Goal: Task Accomplishment & Management: Manage account settings

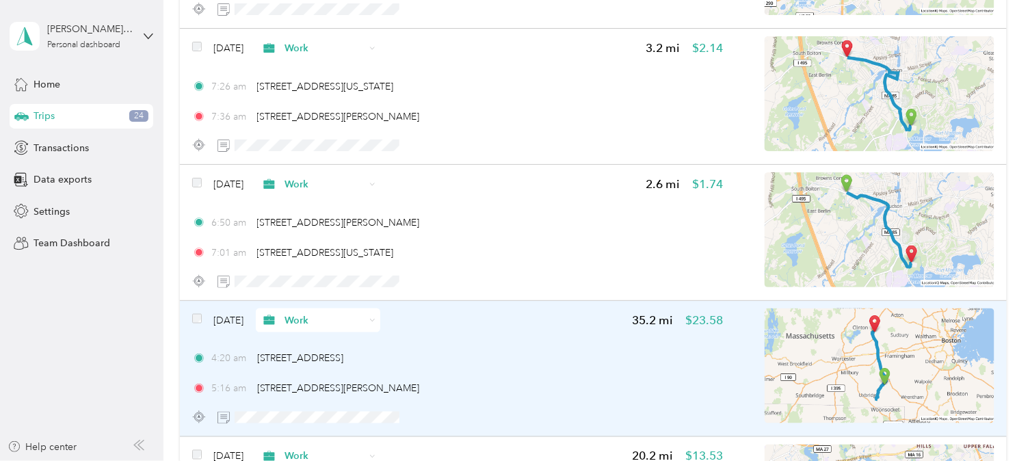
scroll to position [31343, 0]
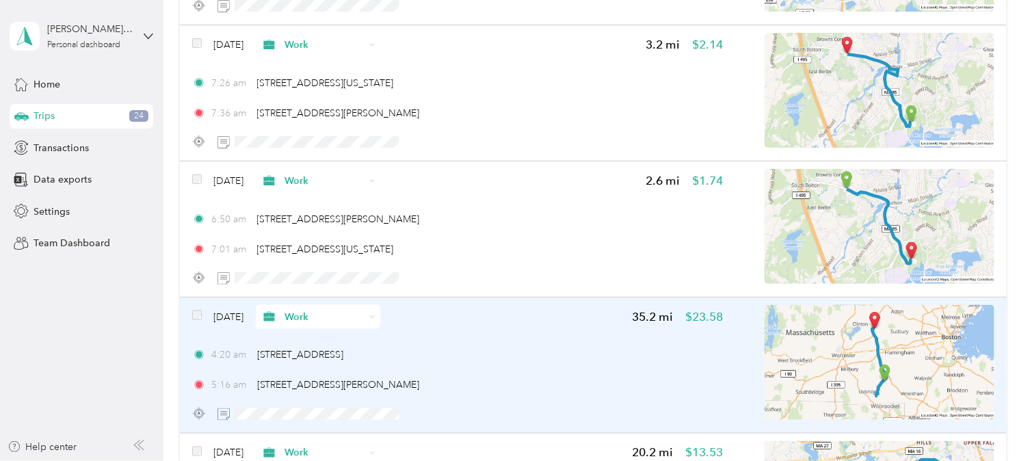
click at [312, 310] on span "Work" at bounding box center [325, 317] width 80 height 14
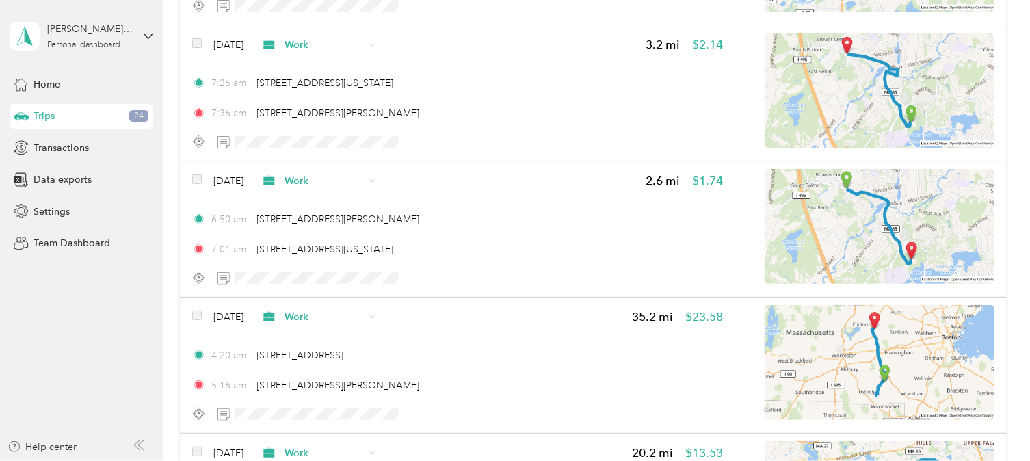
click at [324, 329] on li "Personal" at bounding box center [344, 322] width 125 height 24
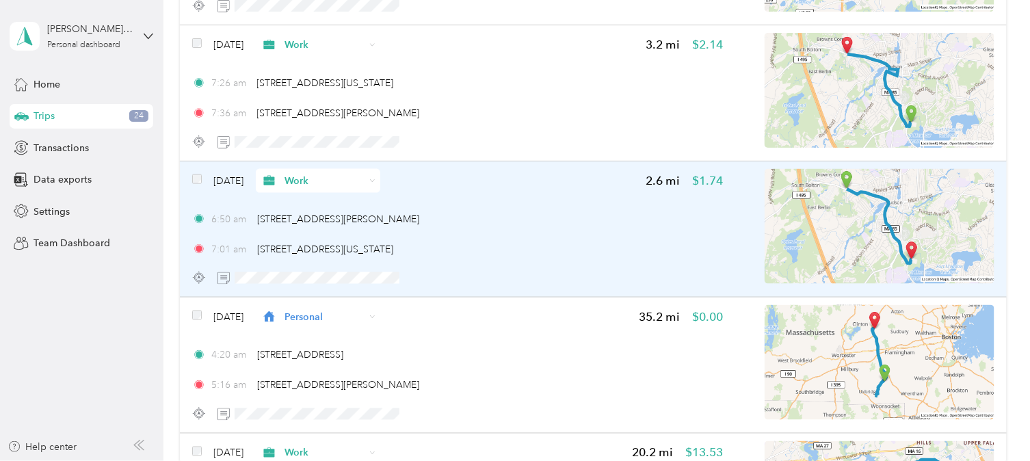
click at [309, 174] on span "Work" at bounding box center [313, 181] width 105 height 14
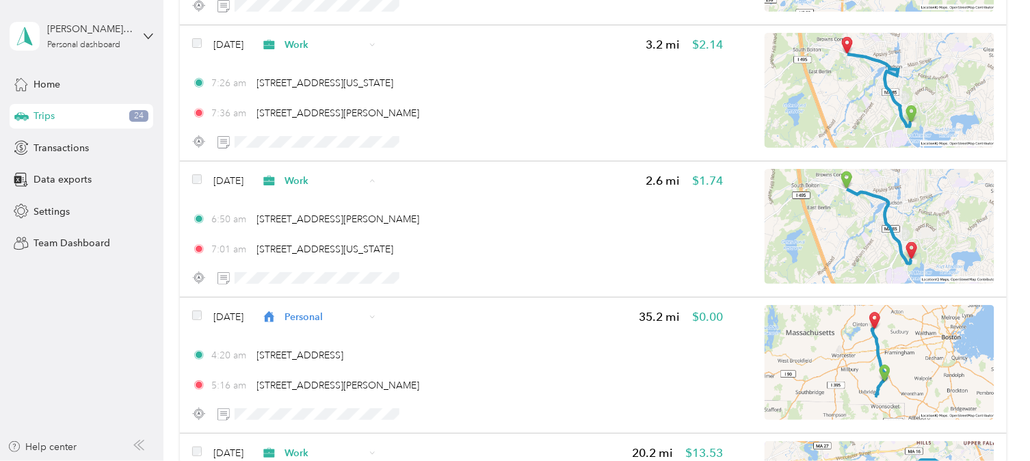
click at [343, 186] on span "Personal" at bounding box center [355, 190] width 81 height 14
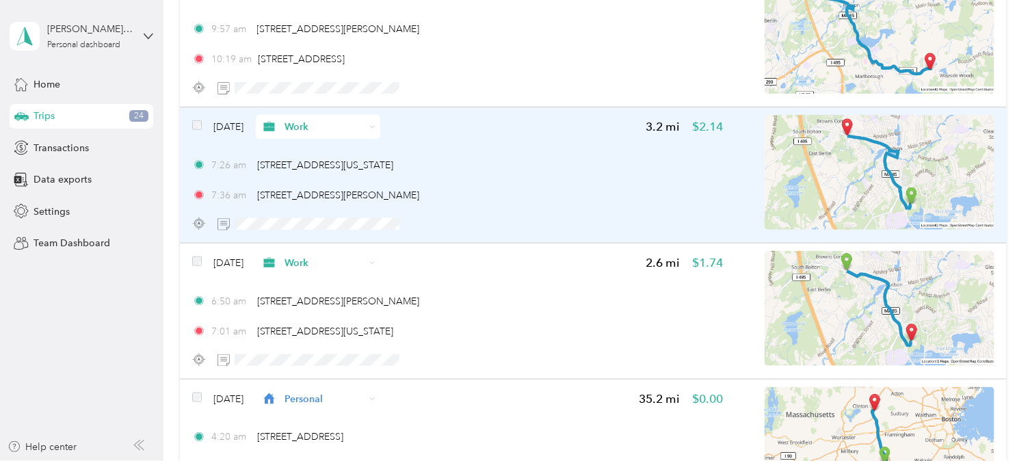
scroll to position [31258, 0]
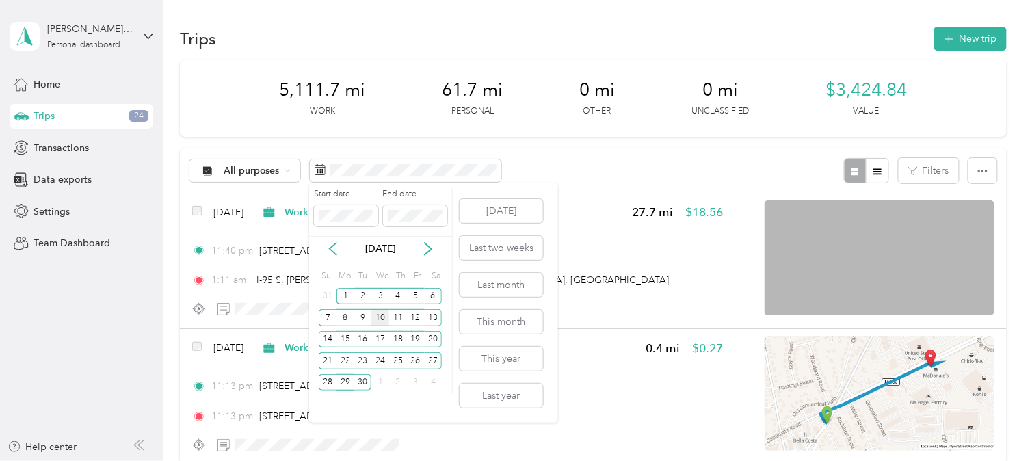
click at [378, 317] on div "10" at bounding box center [381, 317] width 18 height 17
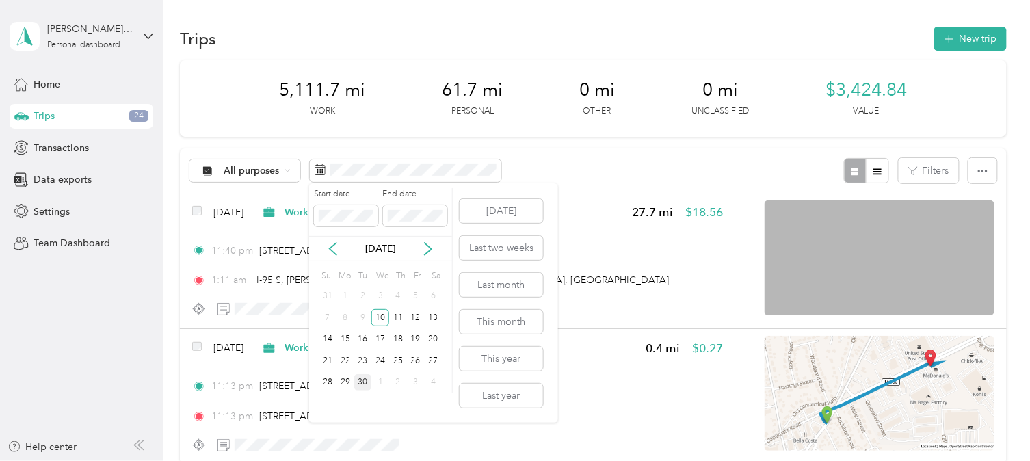
click at [363, 382] on div "30" at bounding box center [363, 382] width 18 height 17
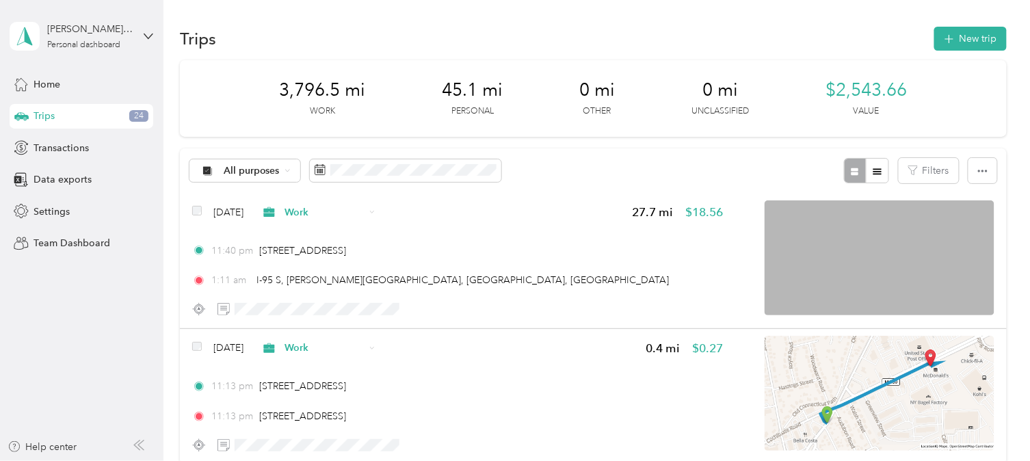
scroll to position [13569, 0]
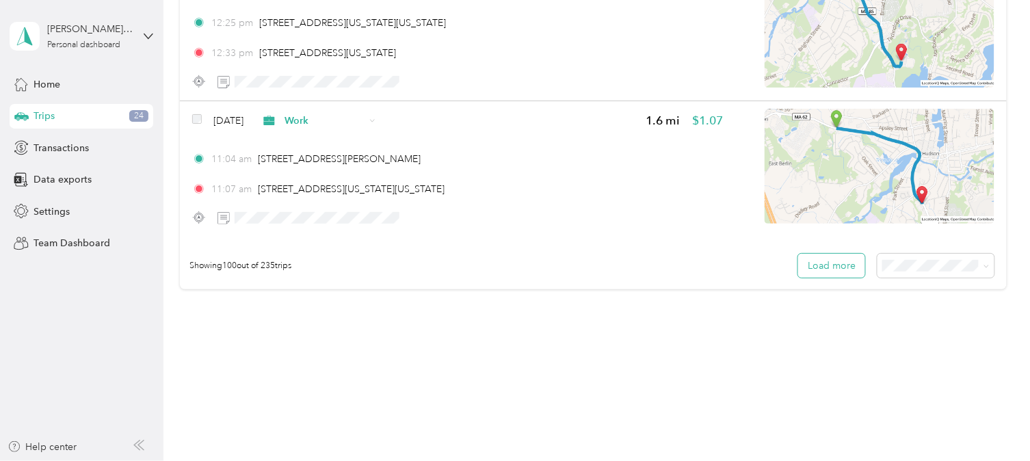
click at [837, 254] on button "Load more" at bounding box center [831, 266] width 67 height 24
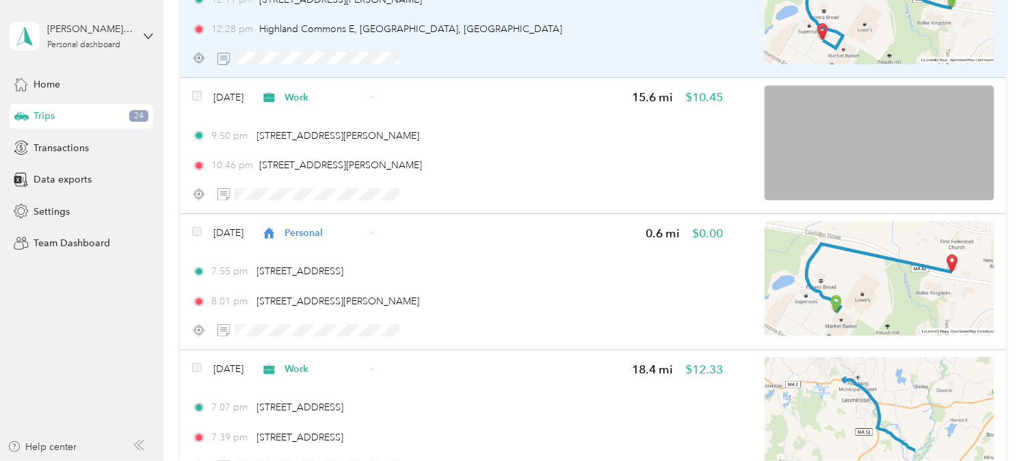
scroll to position [25873, 0]
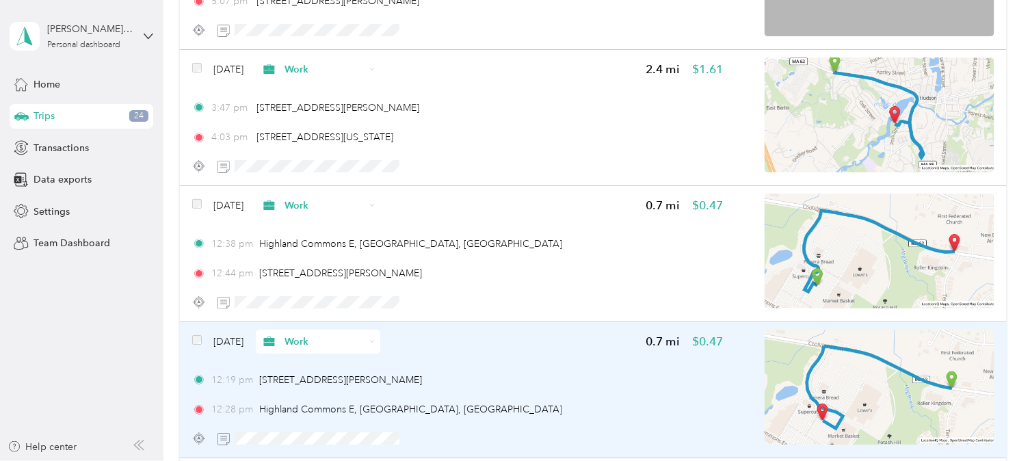
click at [364, 335] on span "Work" at bounding box center [325, 342] width 80 height 14
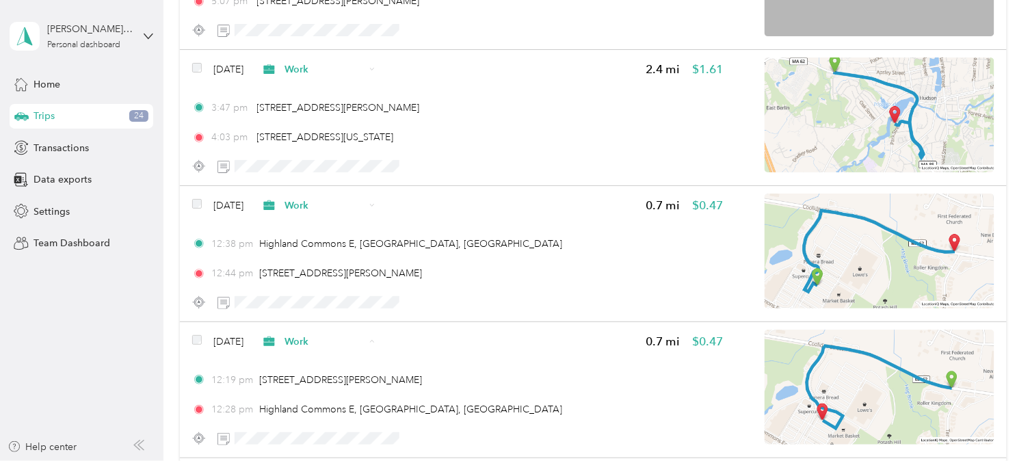
click at [325, 159] on span "Personal" at bounding box center [355, 163] width 81 height 14
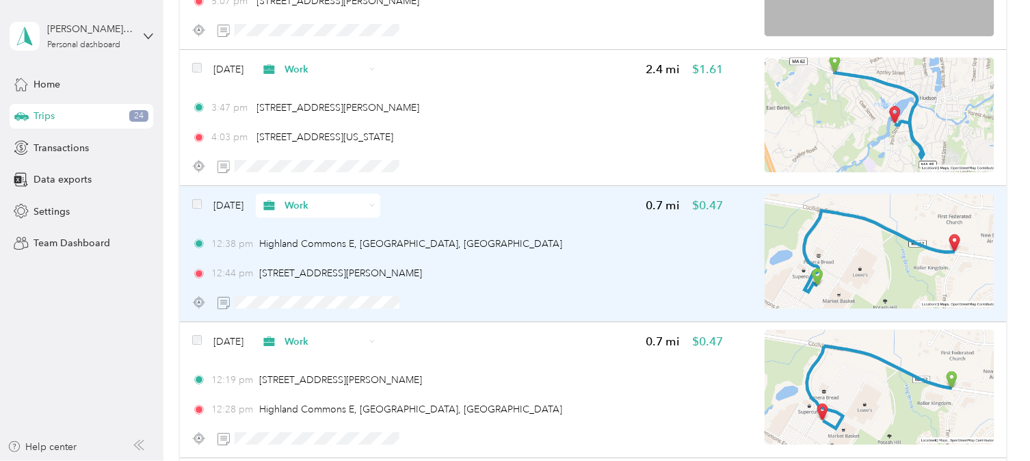
click at [312, 198] on span "Work" at bounding box center [325, 205] width 80 height 14
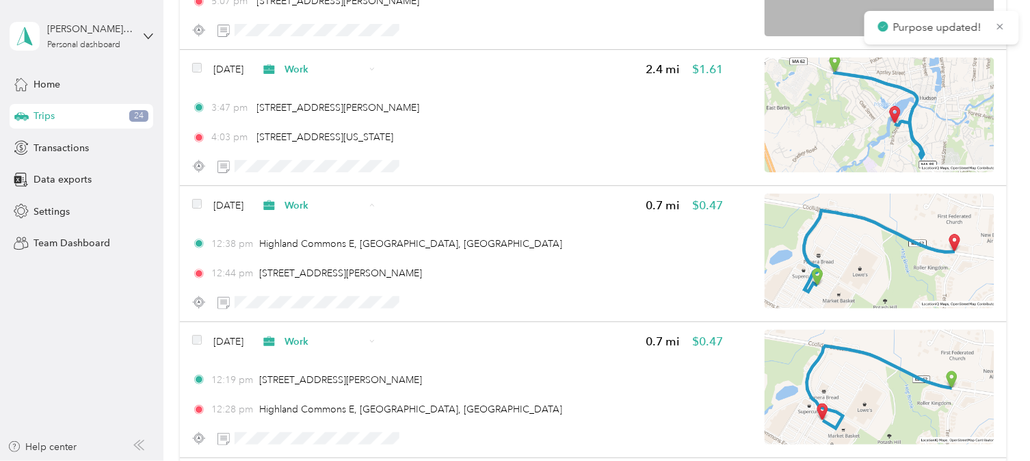
click at [330, 214] on span "Personal" at bounding box center [355, 221] width 81 height 14
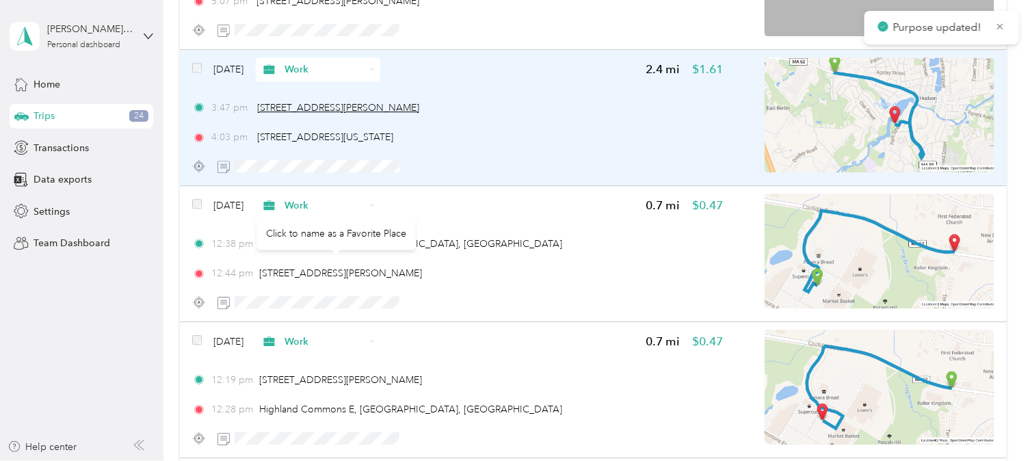
scroll to position [25721, 0]
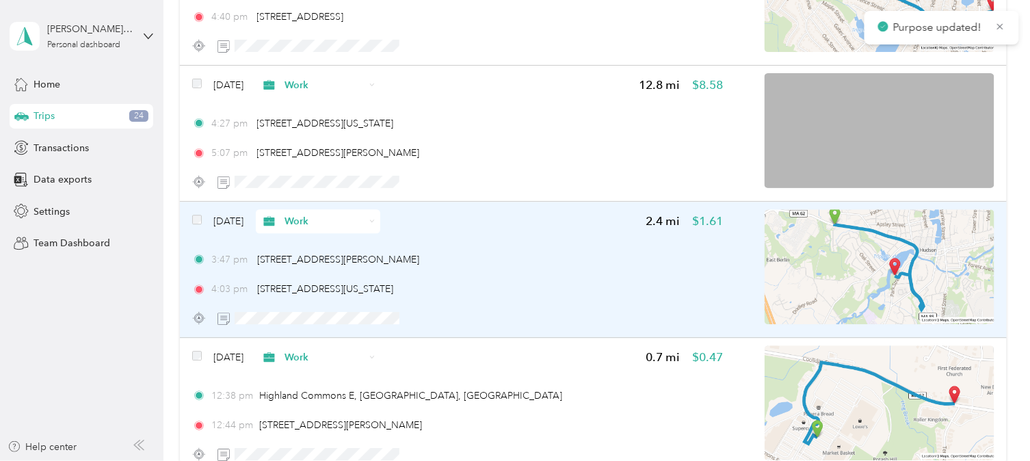
click at [349, 214] on span "Work" at bounding box center [325, 221] width 80 height 14
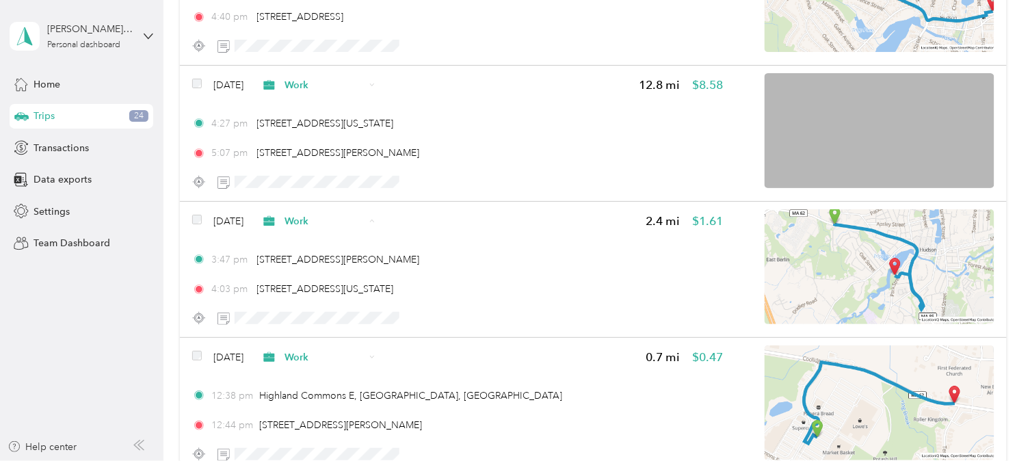
click at [348, 230] on span "Personal" at bounding box center [355, 237] width 81 height 14
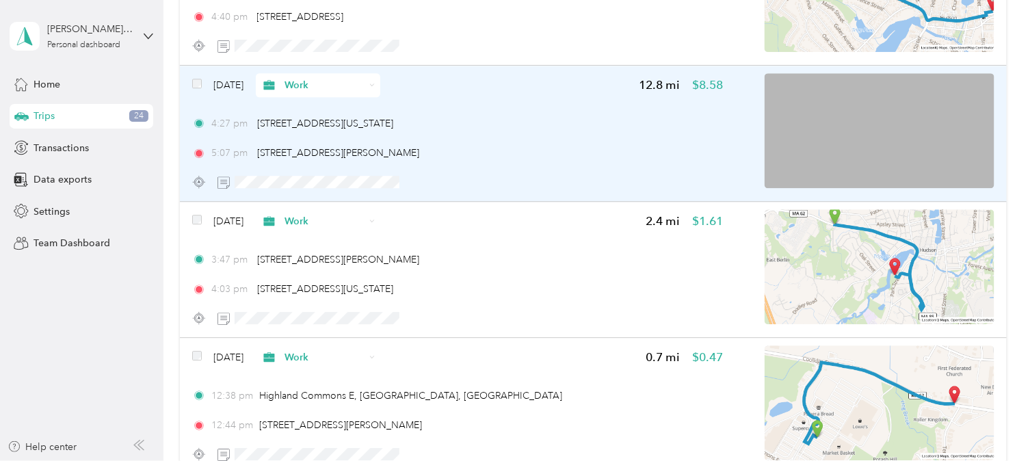
click at [320, 78] on span "Work" at bounding box center [325, 85] width 80 height 14
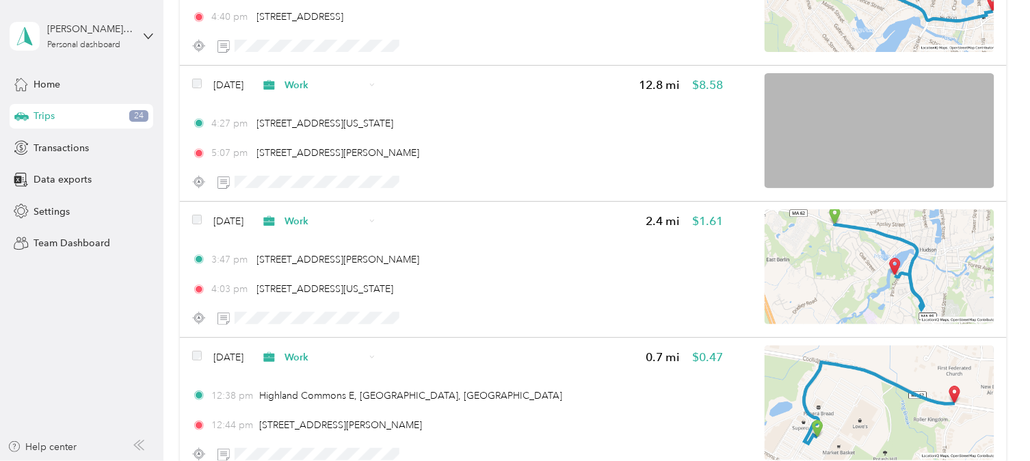
click at [320, 99] on span "Personal" at bounding box center [355, 100] width 81 height 14
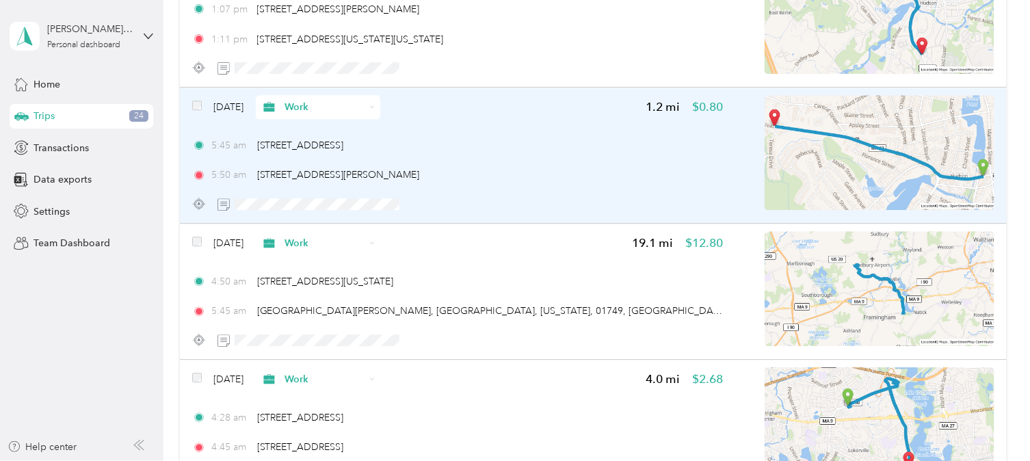
scroll to position [24201, 0]
click at [324, 101] on span "Work" at bounding box center [325, 108] width 80 height 14
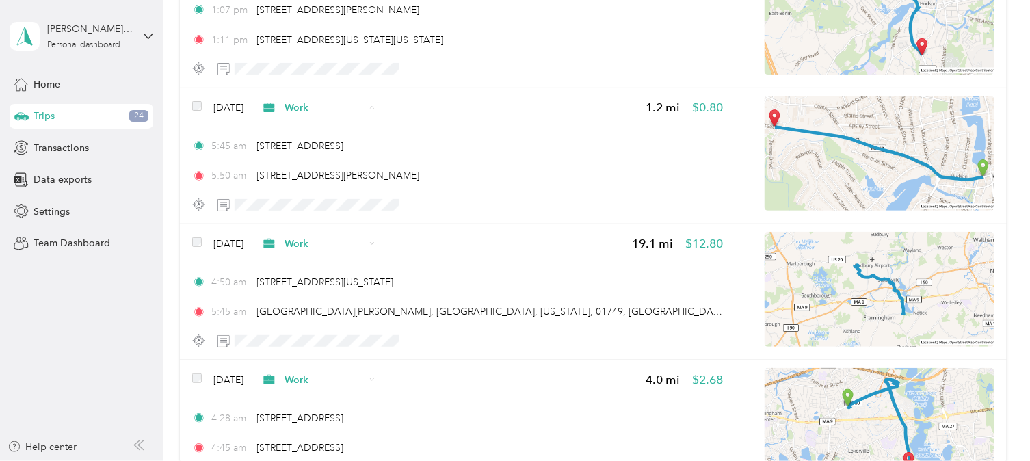
click at [331, 127] on span "Personal" at bounding box center [355, 126] width 81 height 14
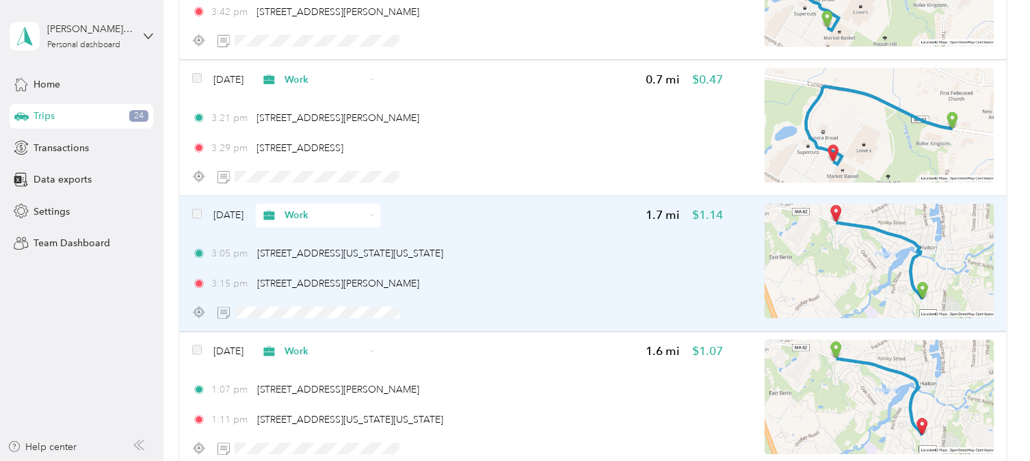
scroll to position [23745, 0]
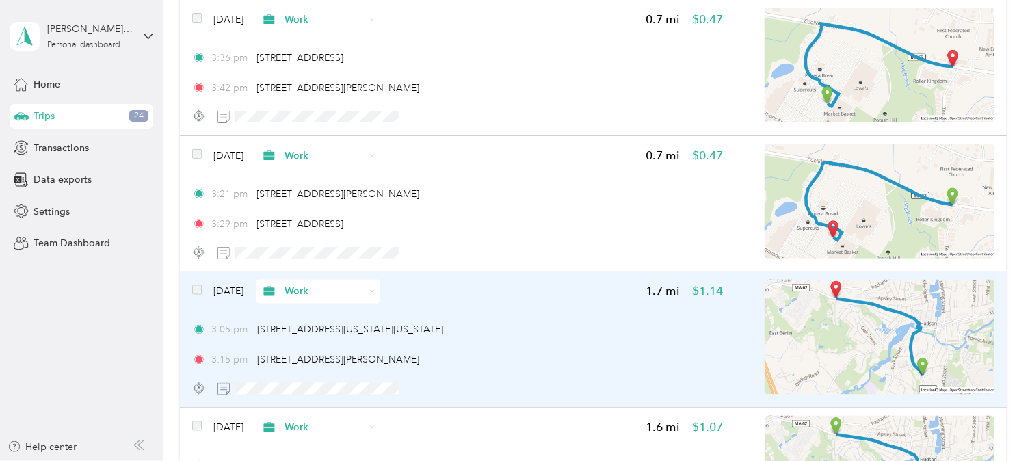
click at [340, 285] on span "Work" at bounding box center [325, 292] width 80 height 14
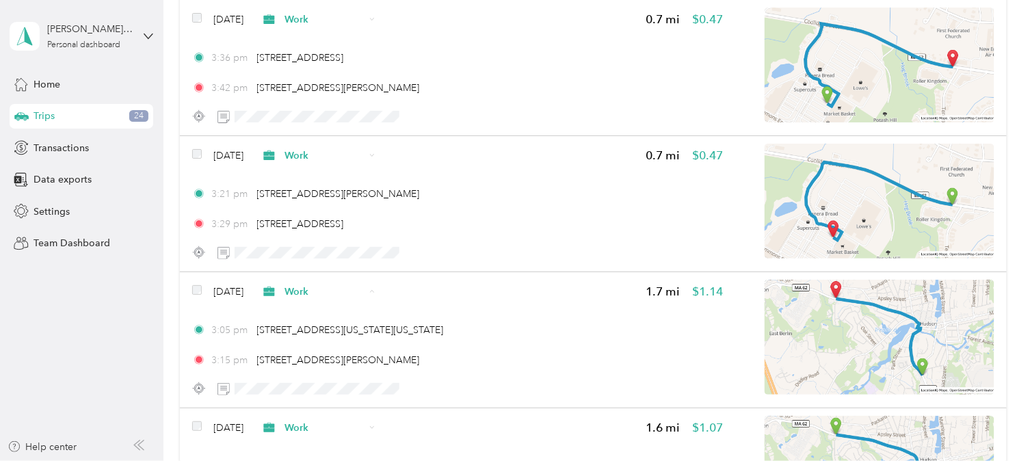
click at [320, 307] on span "Personal" at bounding box center [355, 310] width 81 height 14
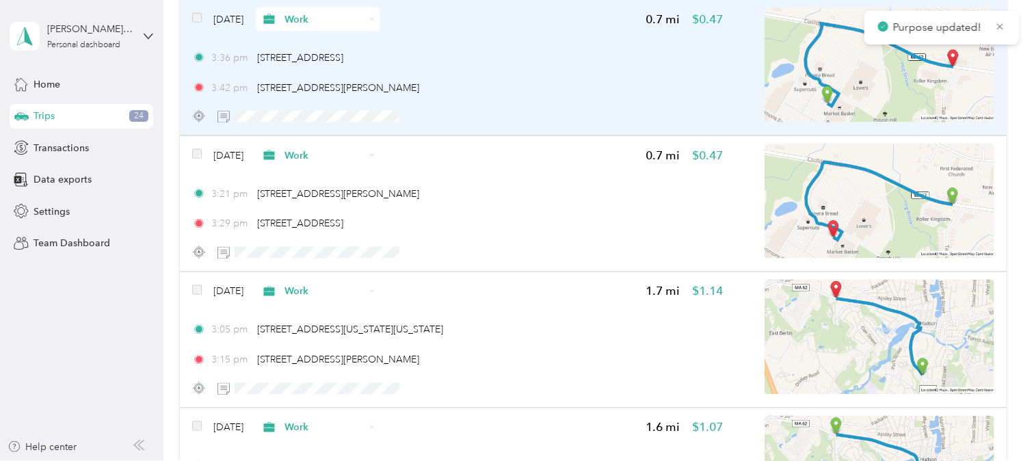
scroll to position [23669, 0]
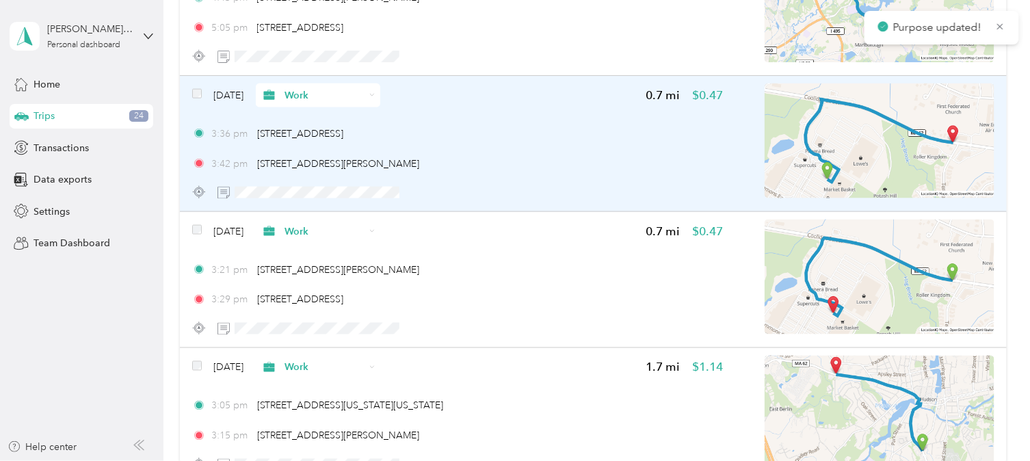
click at [306, 88] on span "Work" at bounding box center [313, 95] width 105 height 14
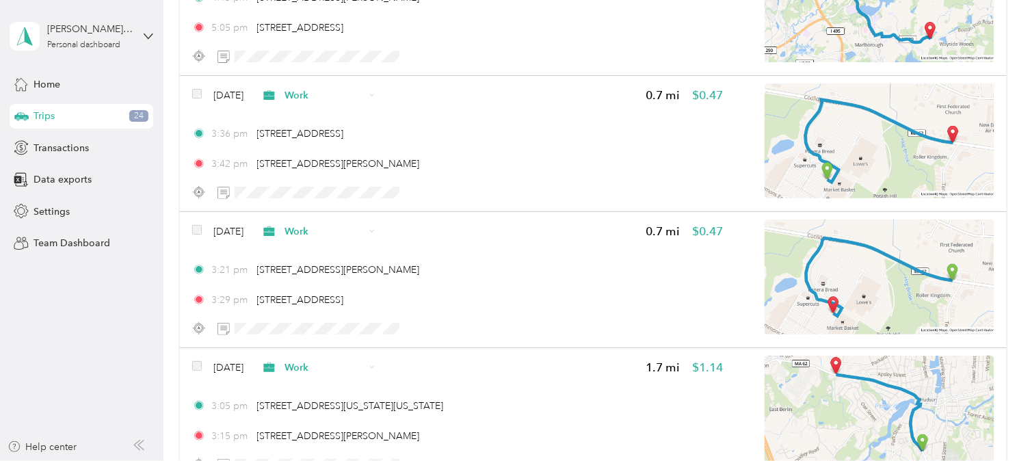
click at [311, 107] on span "Personal" at bounding box center [343, 112] width 105 height 14
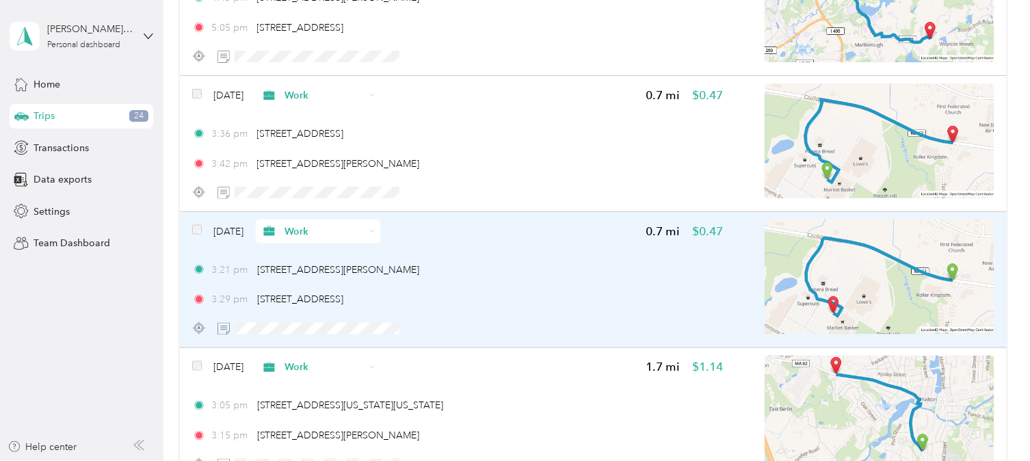
click at [309, 224] on span "Work" at bounding box center [313, 231] width 105 height 14
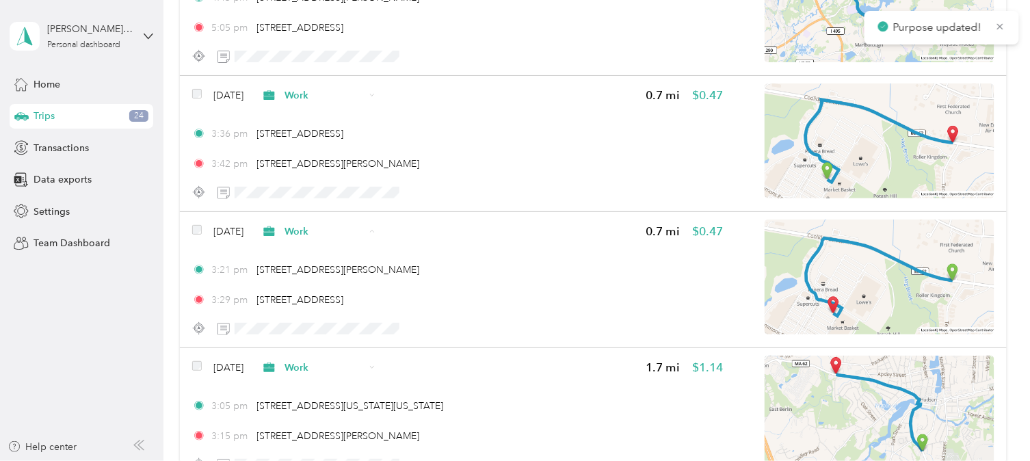
click at [310, 242] on li "Personal" at bounding box center [344, 250] width 125 height 24
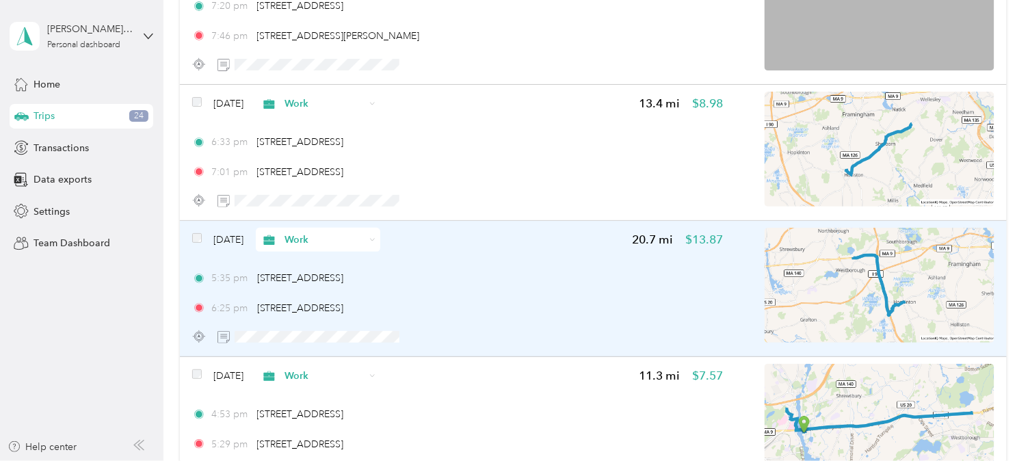
scroll to position [21622, 0]
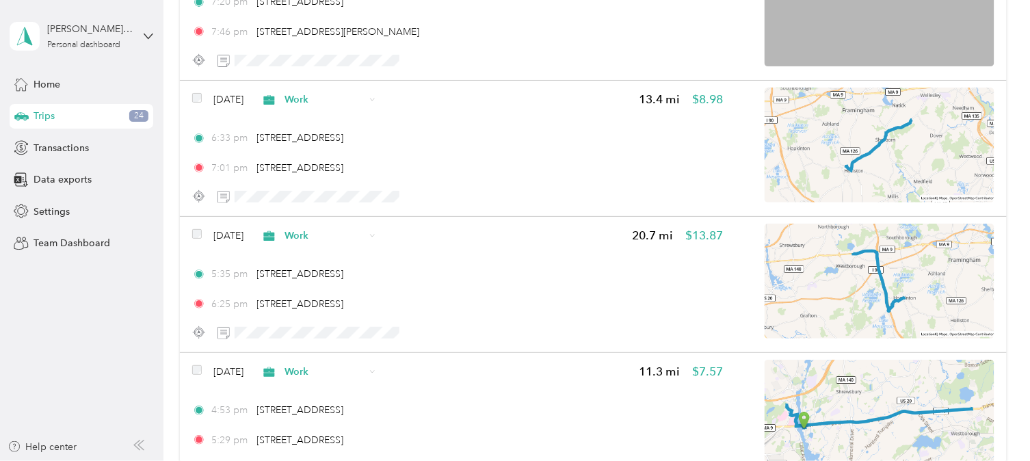
click at [146, 291] on aside "[PERSON_NAME] [PERSON_NAME] Personal dashboard Home Trips 24 Transactions Data …" at bounding box center [82, 230] width 164 height 461
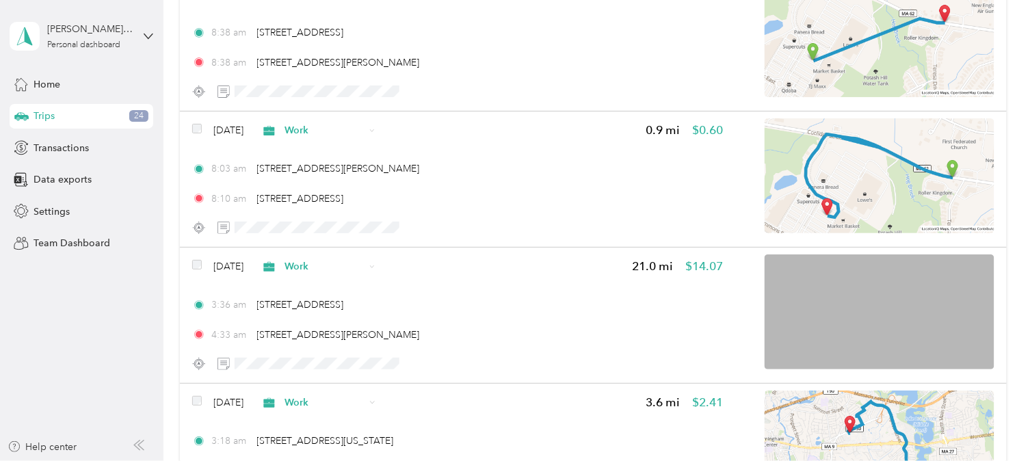
scroll to position [20084, 0]
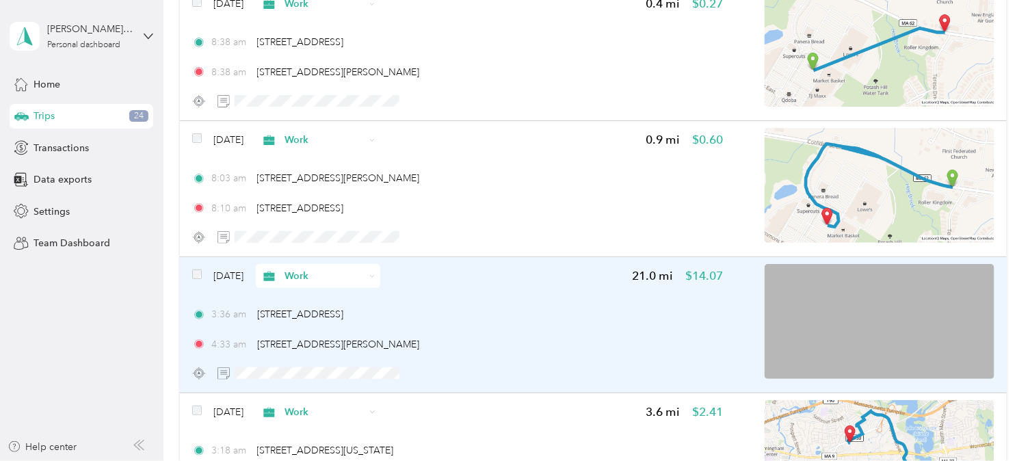
click at [311, 269] on span "Work" at bounding box center [325, 276] width 80 height 14
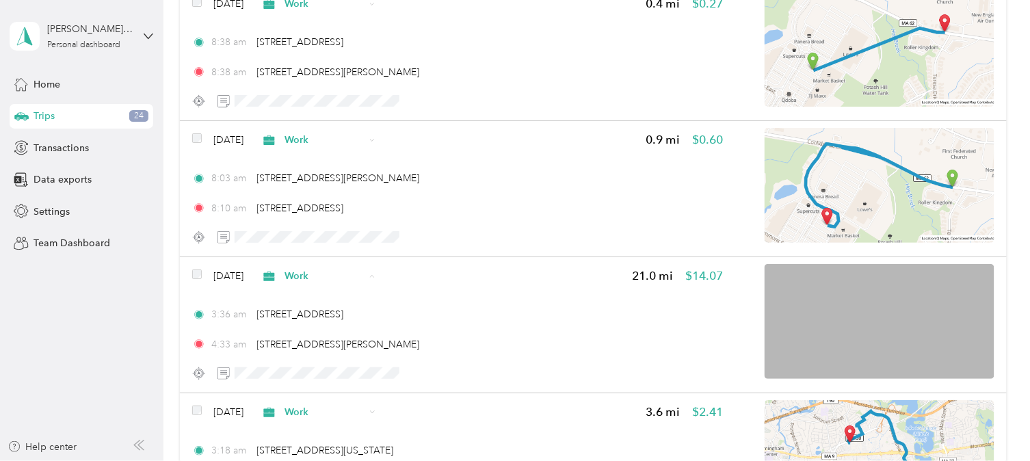
click at [312, 296] on span "Personal" at bounding box center [343, 299] width 105 height 14
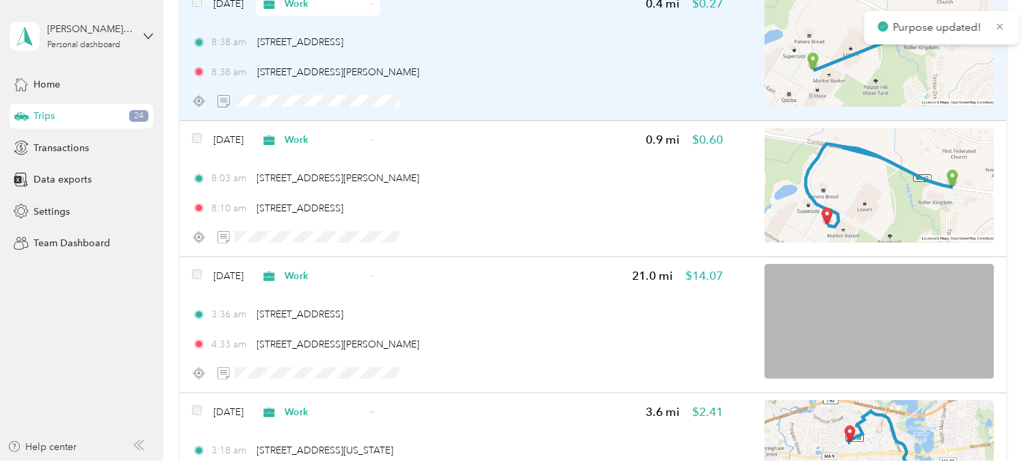
scroll to position [19933, 0]
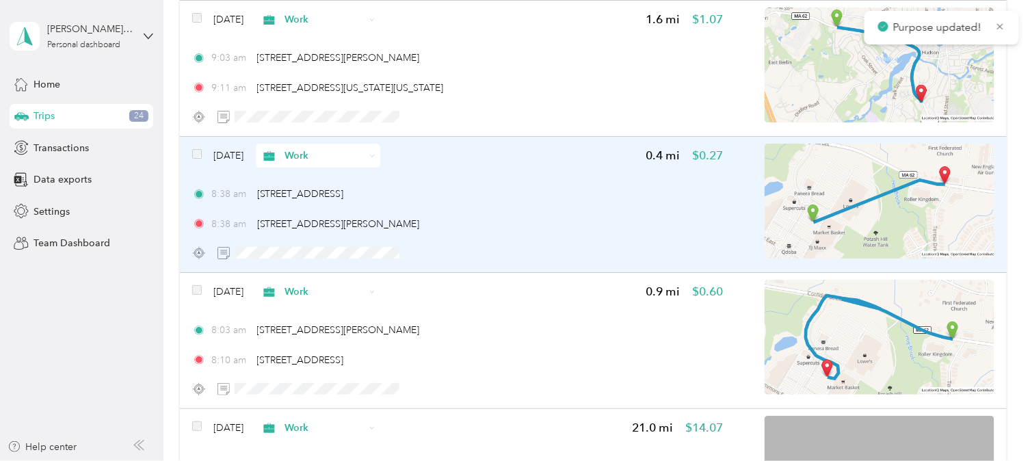
click at [310, 148] on span "Work" at bounding box center [325, 155] width 80 height 14
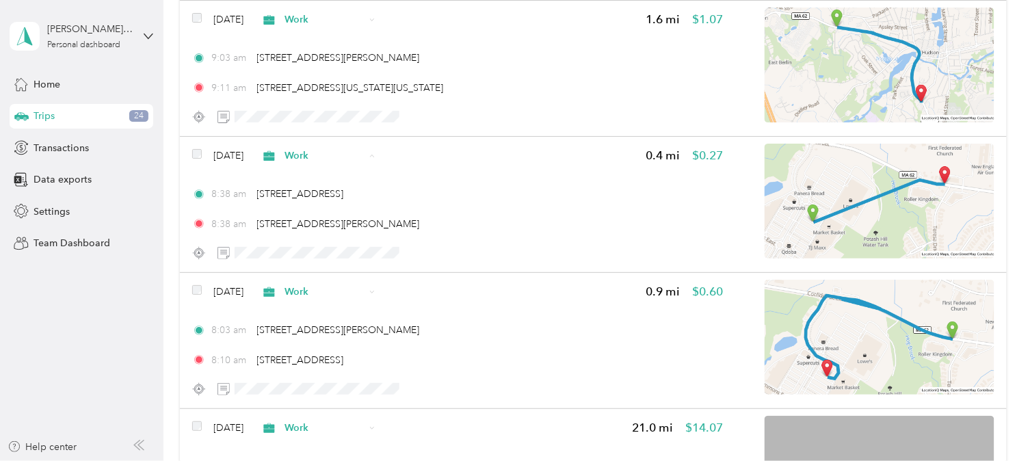
click at [309, 183] on span "Personal" at bounding box center [343, 179] width 105 height 14
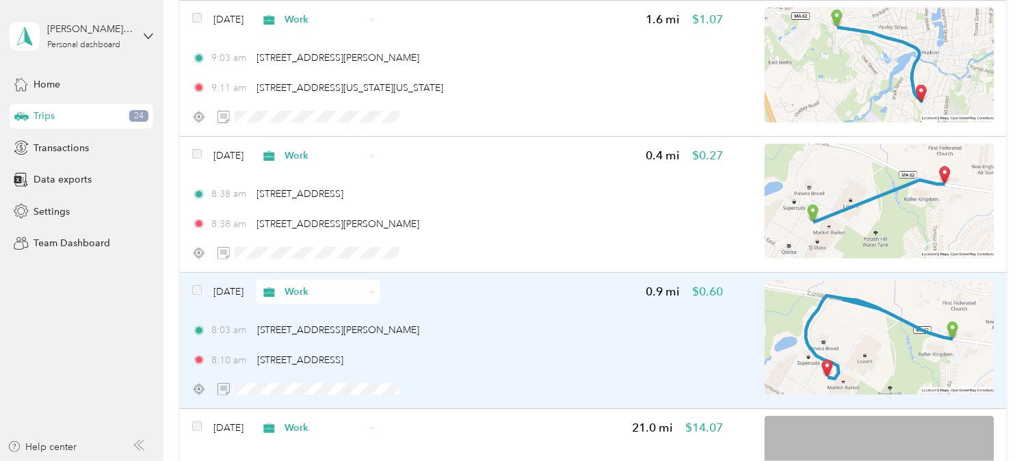
click at [337, 285] on span "Work" at bounding box center [325, 292] width 80 height 14
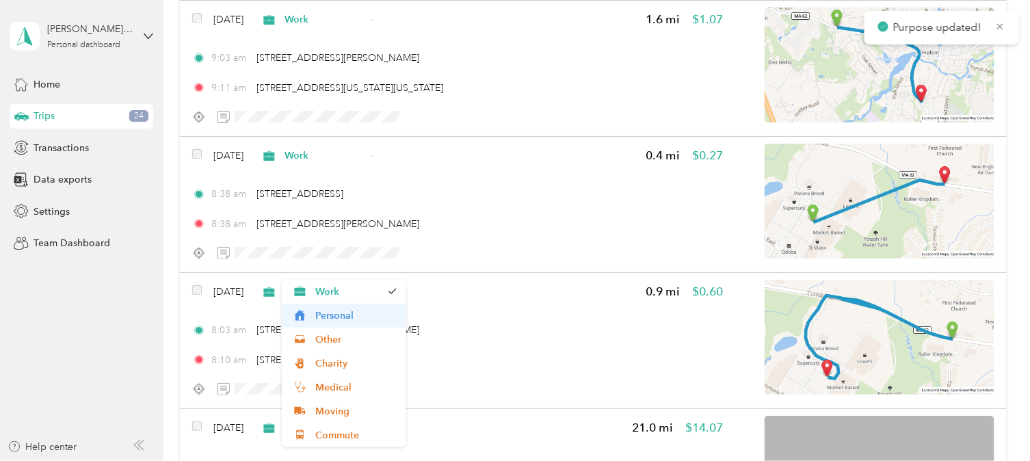
click at [324, 312] on span "Personal" at bounding box center [355, 316] width 81 height 14
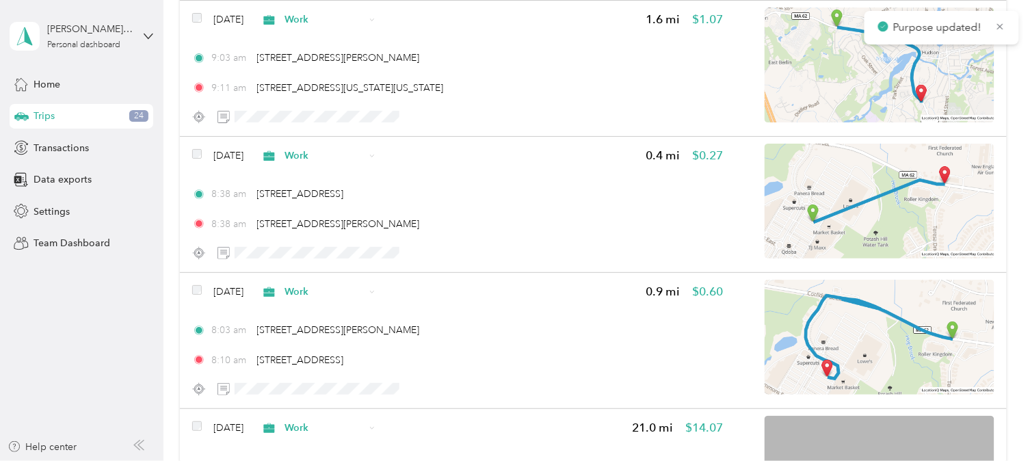
scroll to position [19781, 0]
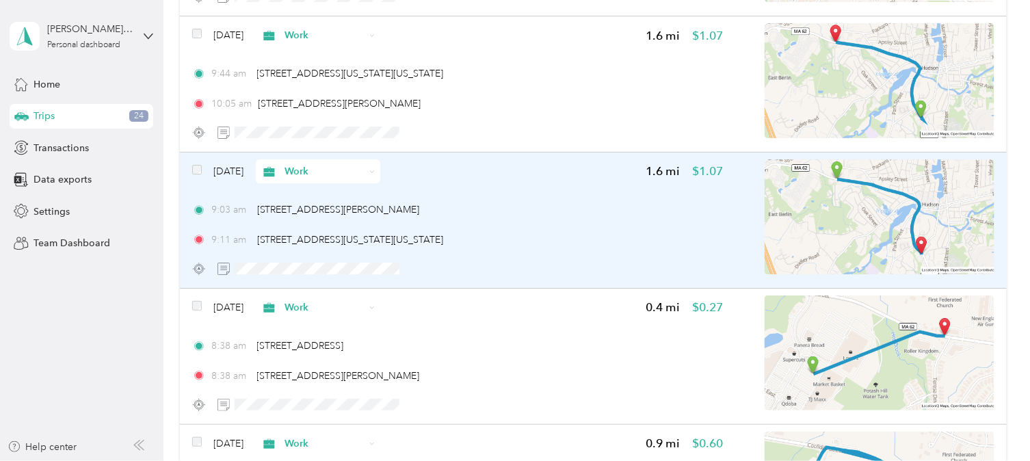
click at [319, 164] on span "Work" at bounding box center [325, 171] width 80 height 14
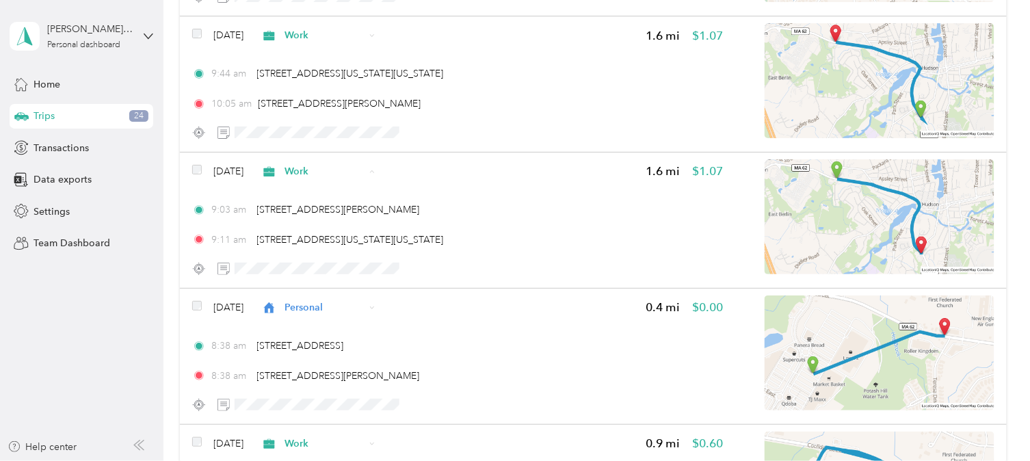
click at [331, 196] on span "Personal" at bounding box center [355, 196] width 81 height 14
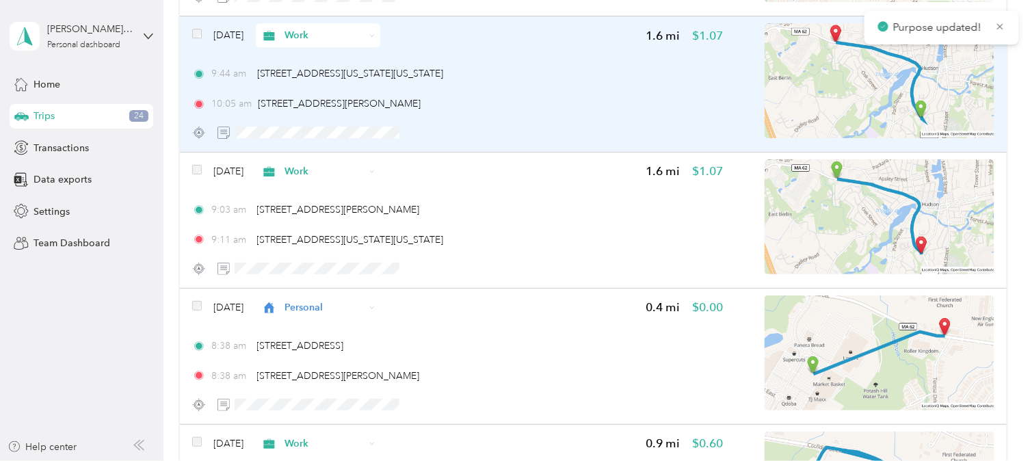
scroll to position [19552, 0]
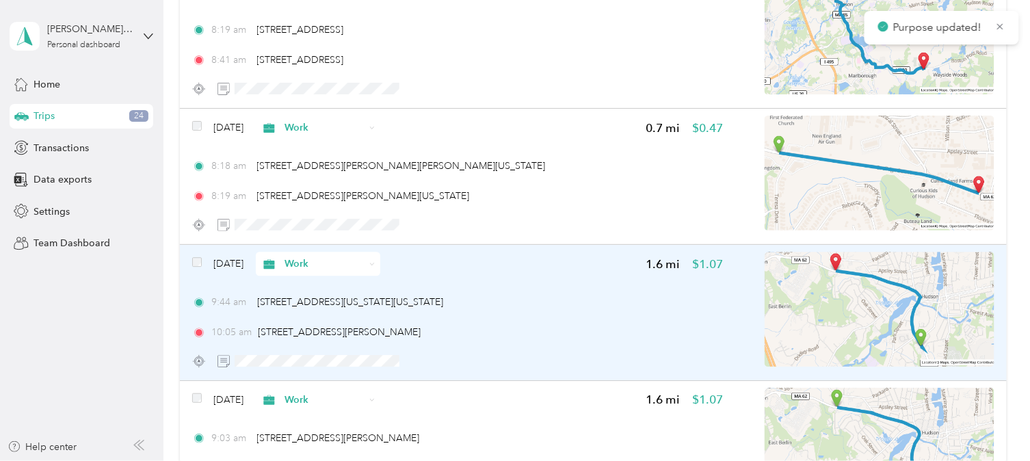
click at [311, 257] on span "Work" at bounding box center [325, 264] width 80 height 14
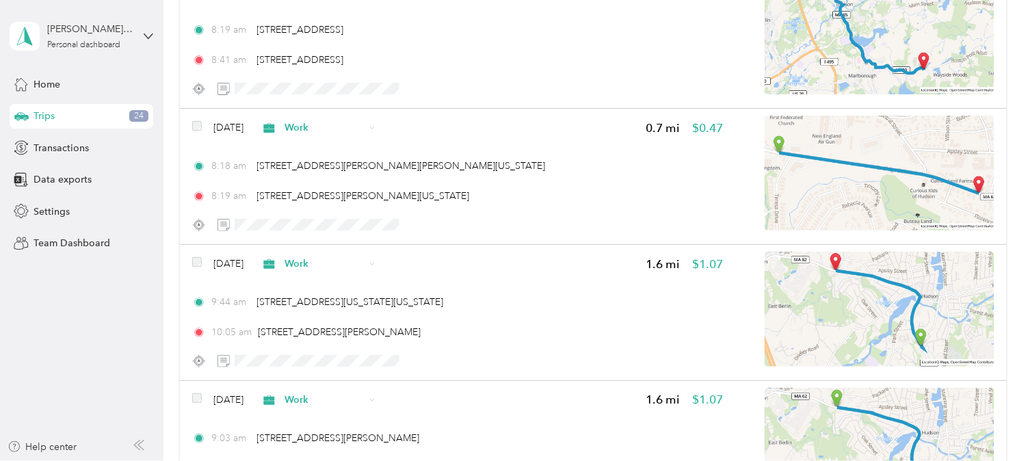
click at [313, 291] on span "Personal" at bounding box center [343, 286] width 105 height 14
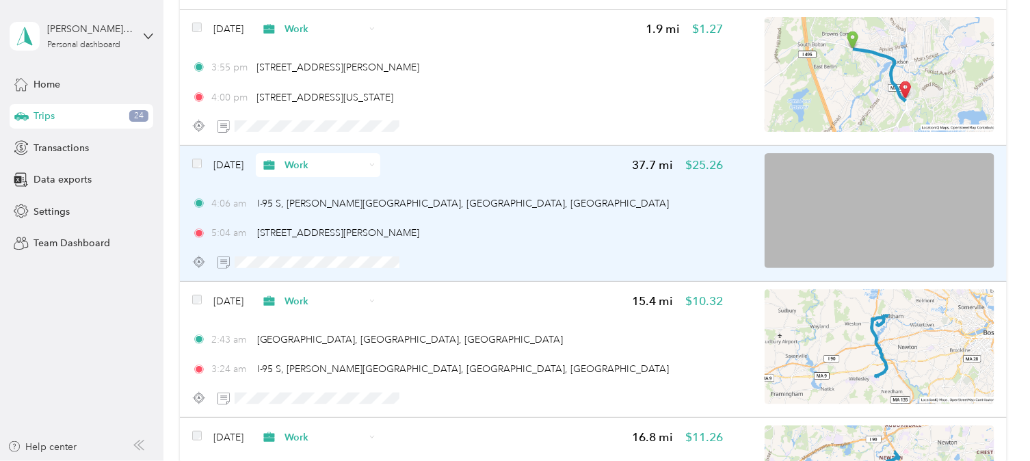
scroll to position [15371, 0]
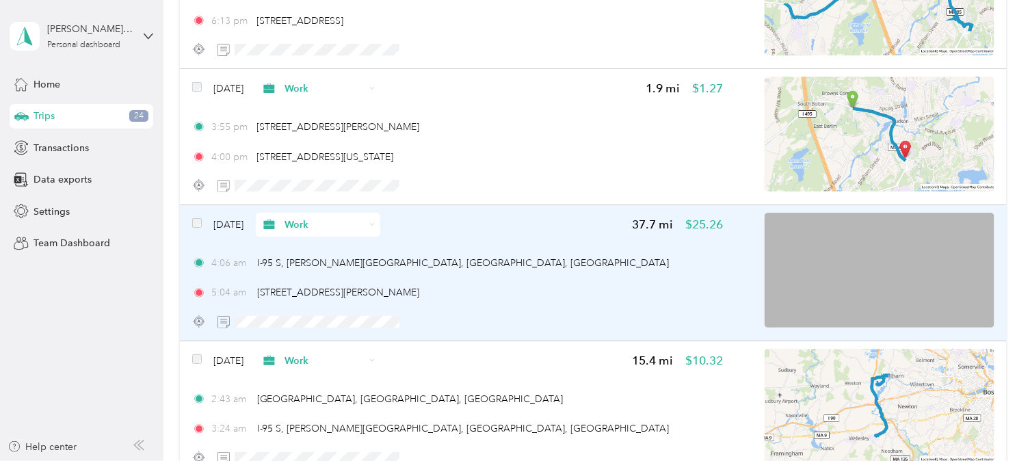
click at [344, 218] on span "Work" at bounding box center [325, 225] width 80 height 14
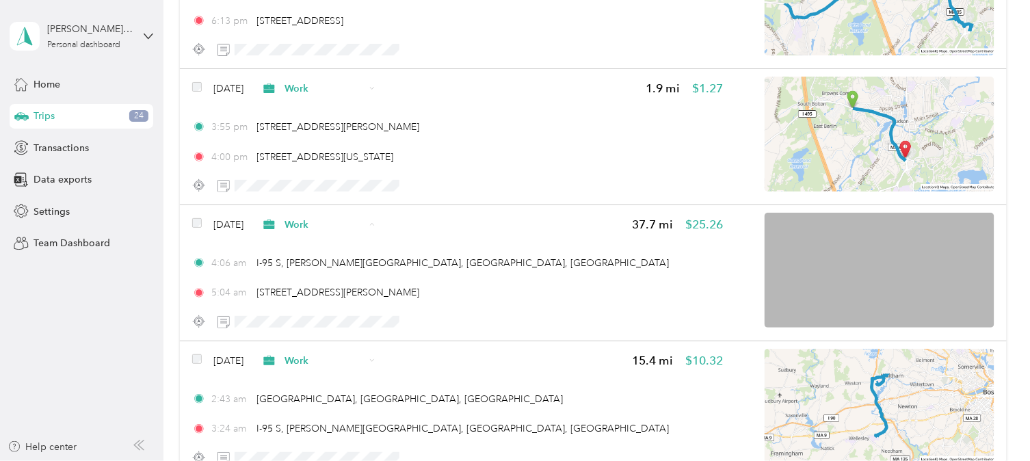
click at [331, 254] on span "Personal" at bounding box center [355, 254] width 81 height 14
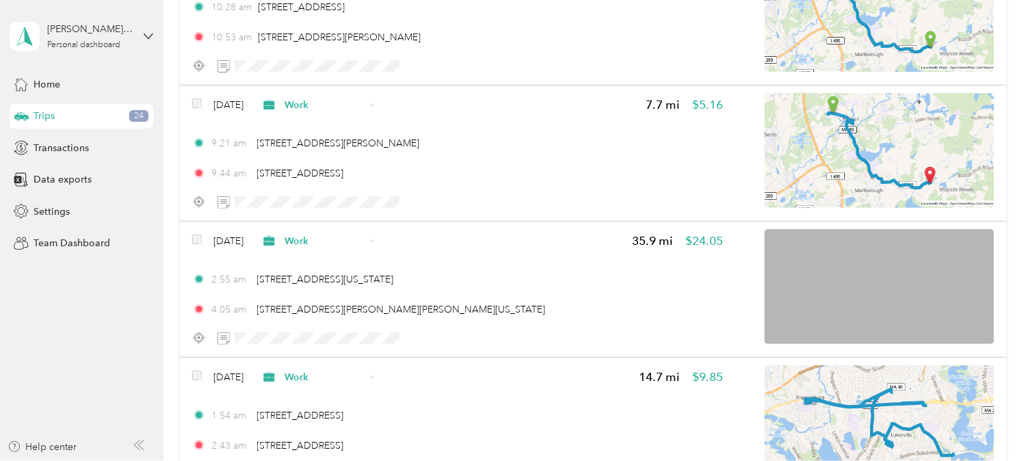
scroll to position [13851, 0]
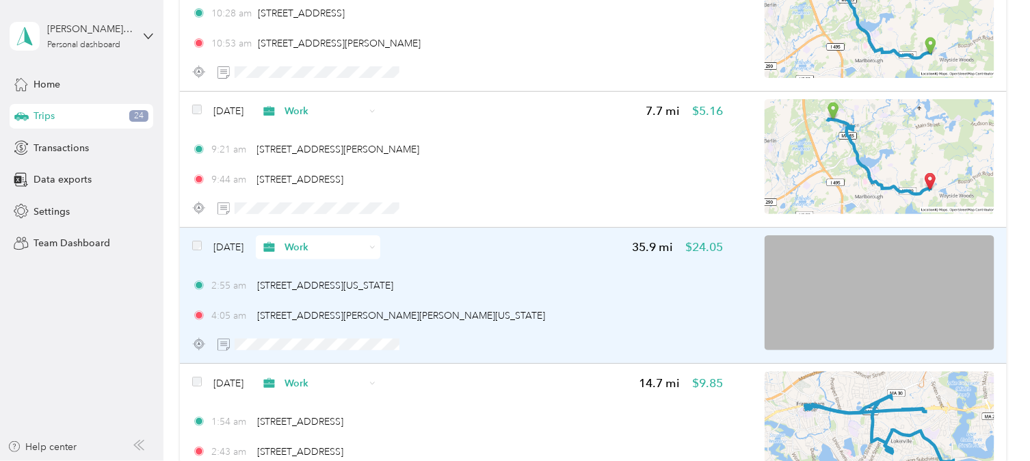
click at [338, 240] on span "Work" at bounding box center [325, 247] width 80 height 14
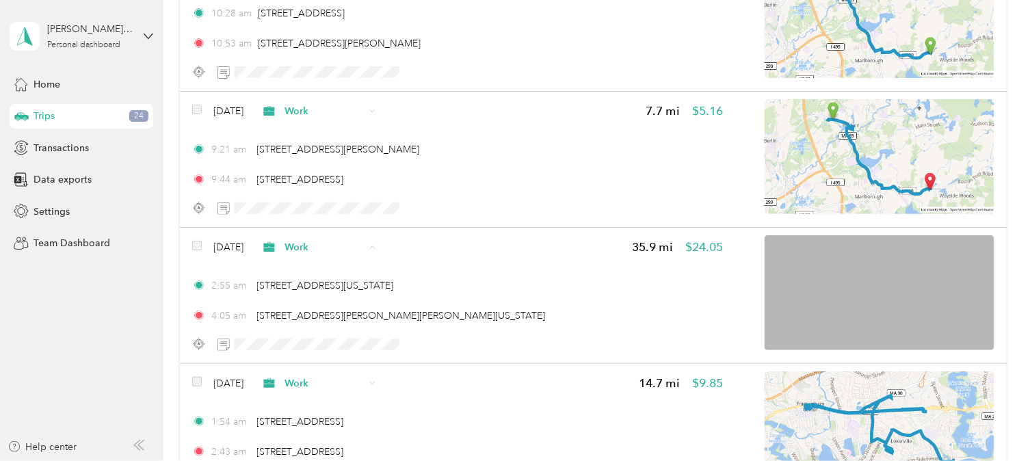
click at [331, 275] on span "Personal" at bounding box center [355, 279] width 81 height 14
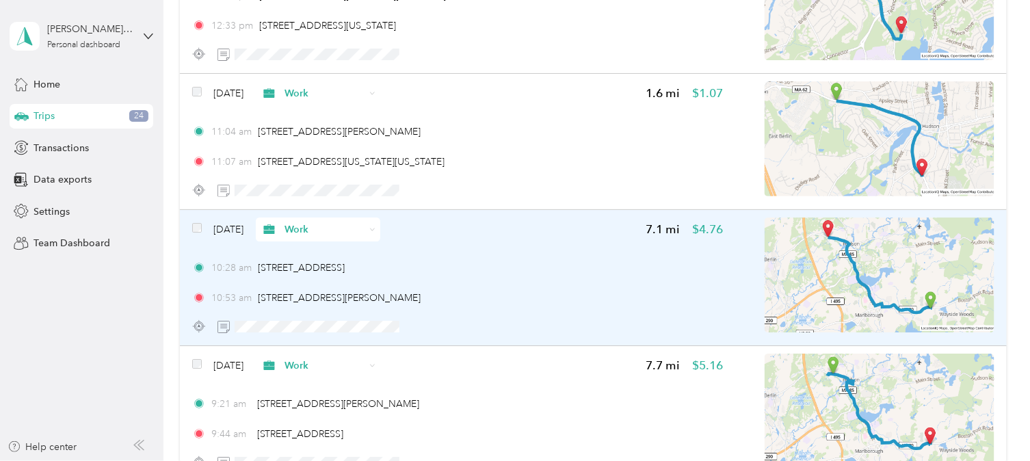
scroll to position [13623, 0]
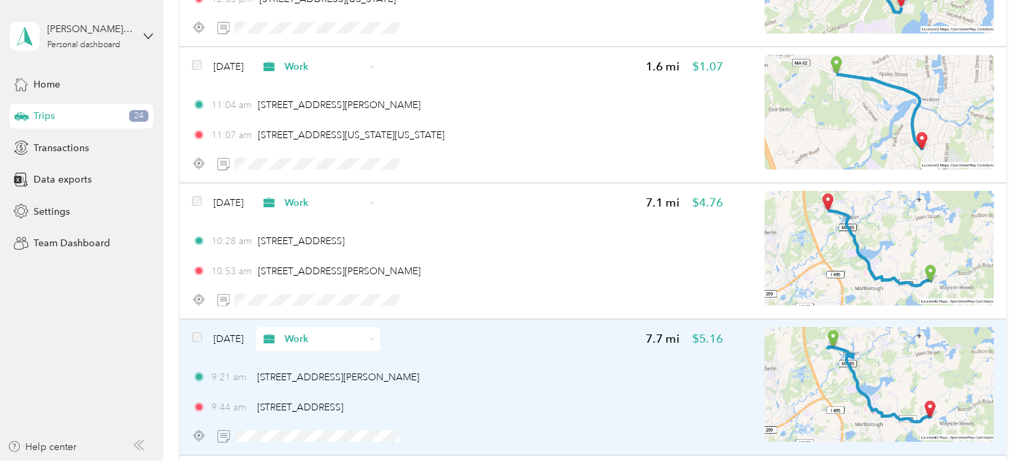
click at [340, 332] on span "Work" at bounding box center [325, 339] width 80 height 14
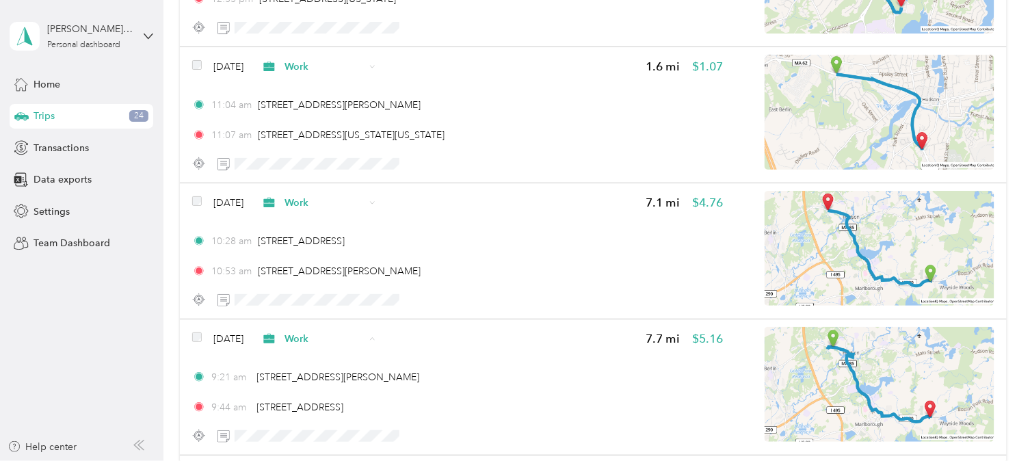
click at [315, 167] on li "Personal" at bounding box center [344, 176] width 125 height 24
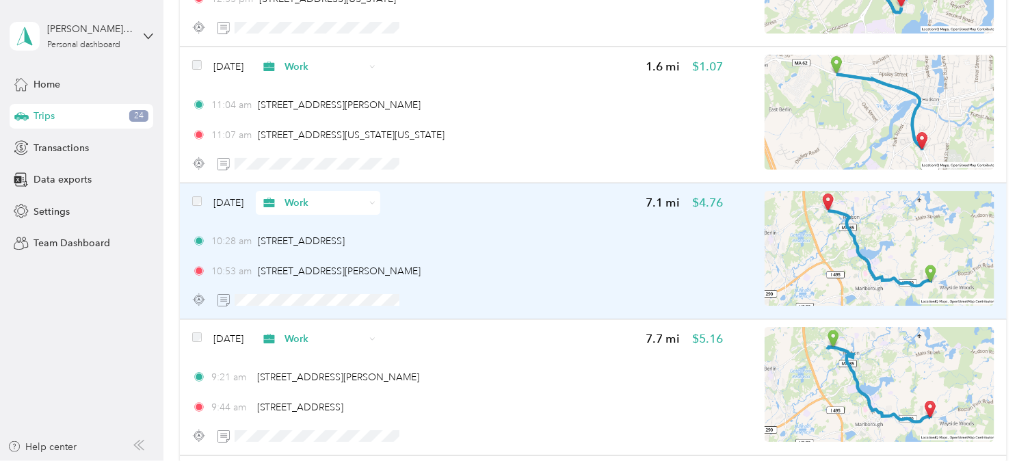
click at [329, 196] on span "Work" at bounding box center [325, 203] width 80 height 14
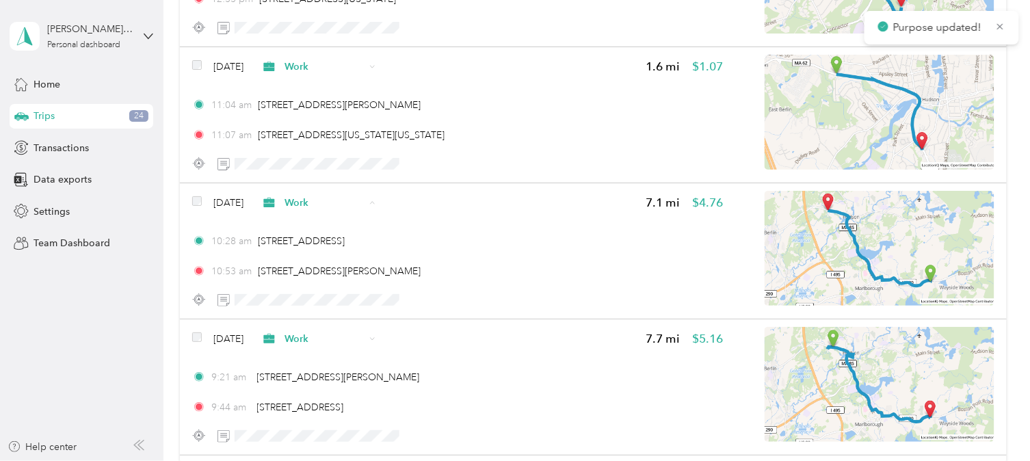
click at [334, 226] on li "Personal" at bounding box center [344, 235] width 125 height 24
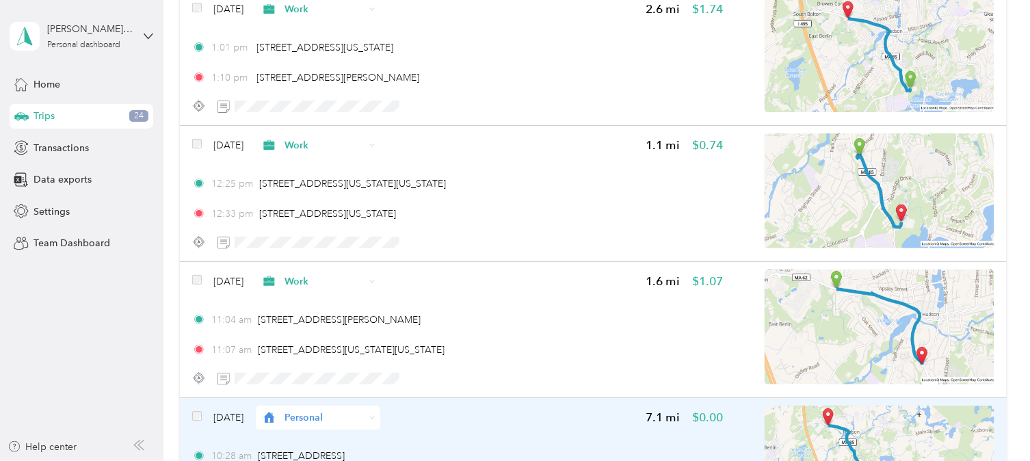
scroll to position [13395, 0]
